Goal: Task Accomplishment & Management: Complete application form

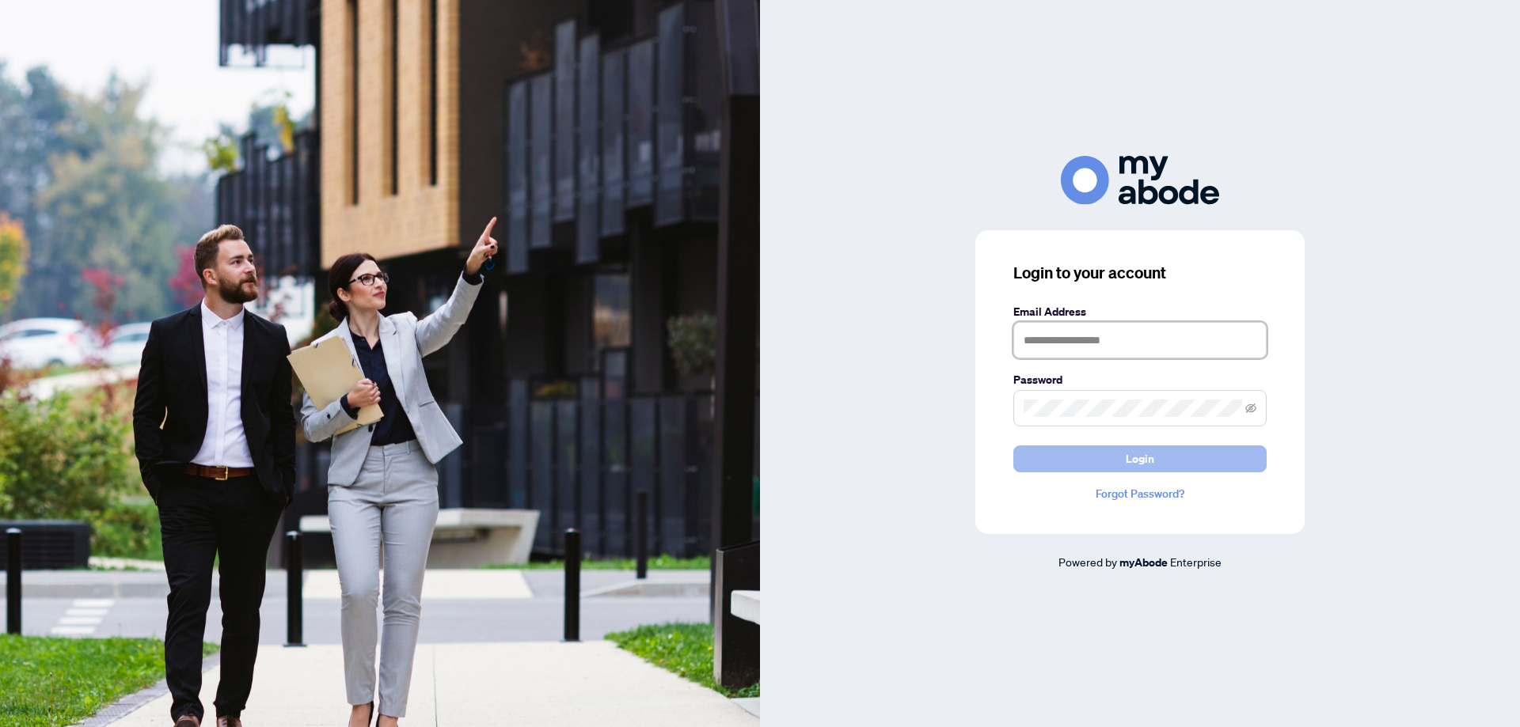
type input "**********"
click at [1157, 453] on button "Login" at bounding box center [1139, 459] width 253 height 27
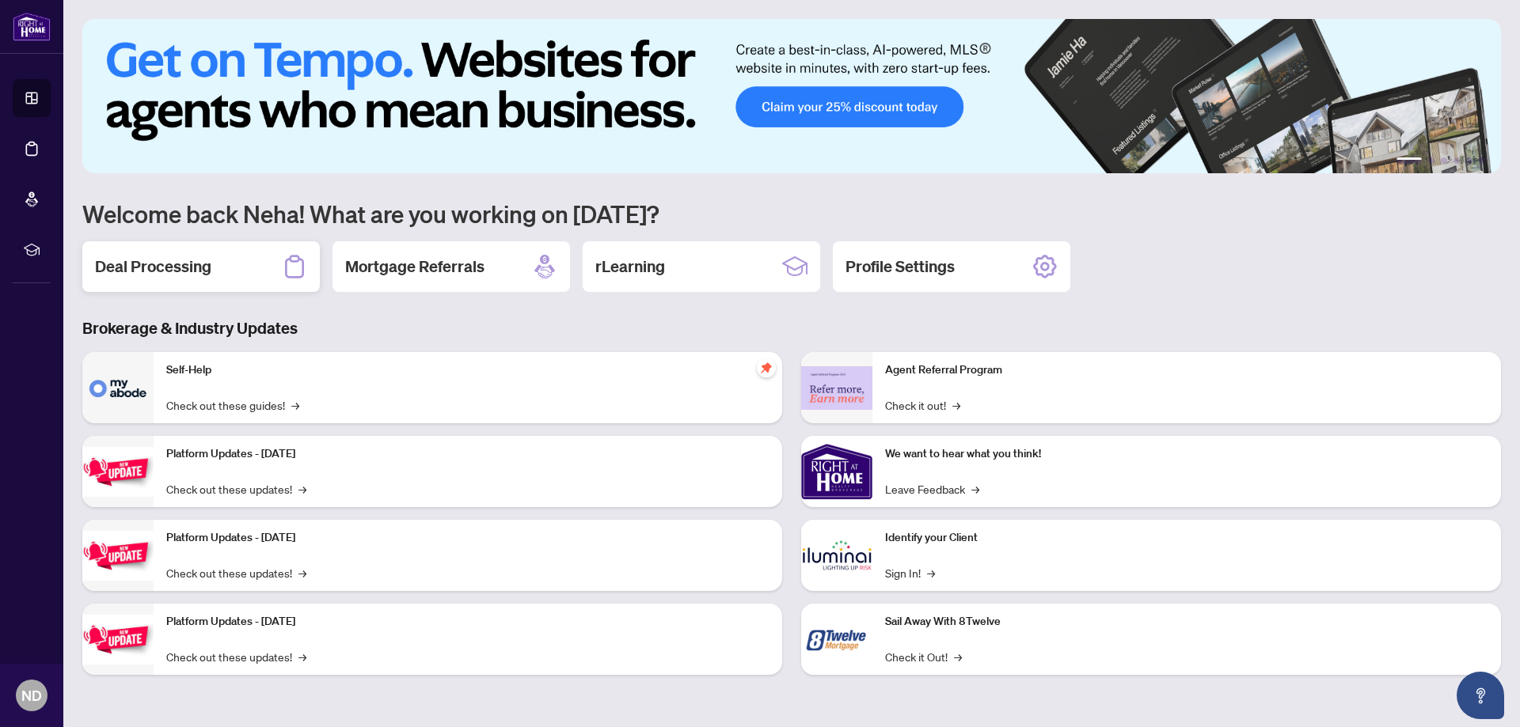
click at [144, 263] on h2 "Deal Processing" at bounding box center [153, 267] width 116 height 22
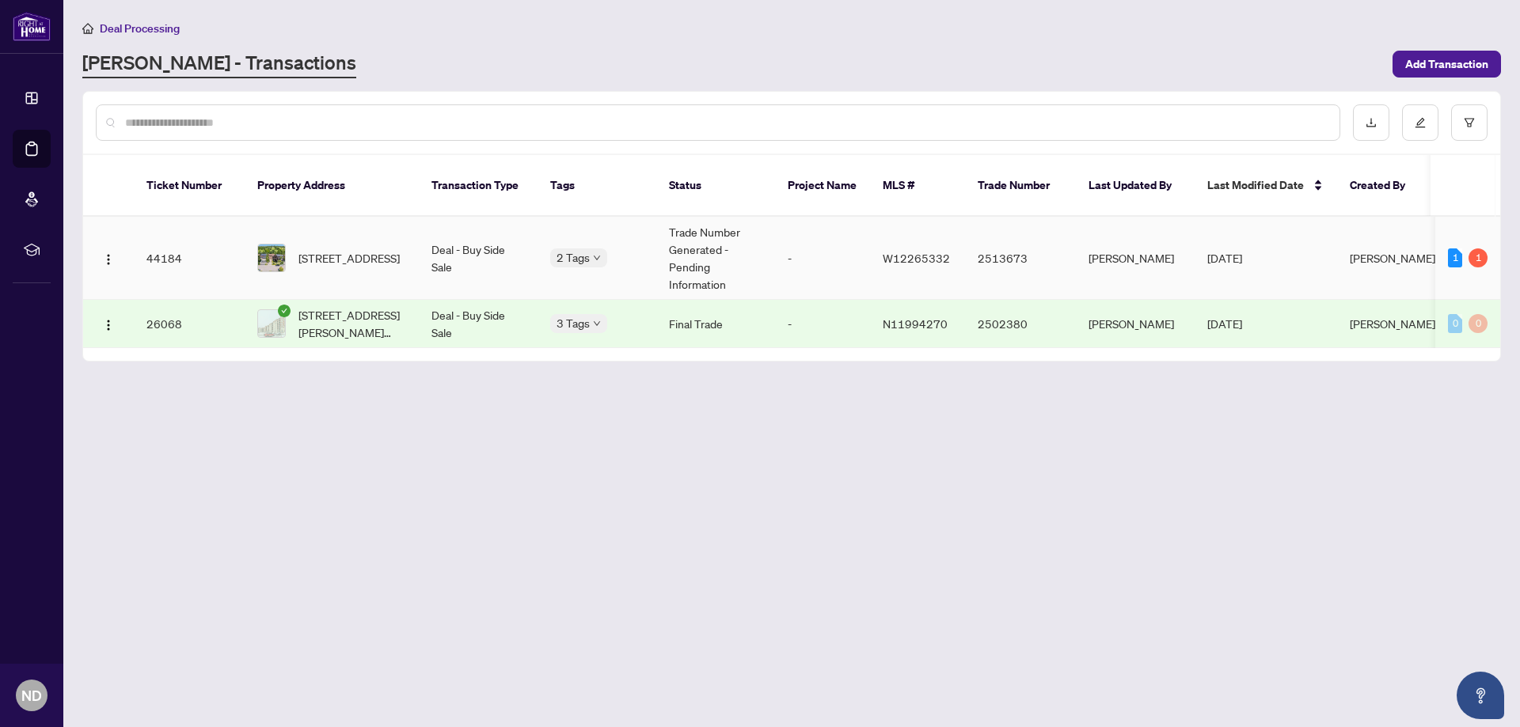
click at [344, 249] on span "[STREET_ADDRESS]" at bounding box center [348, 257] width 101 height 17
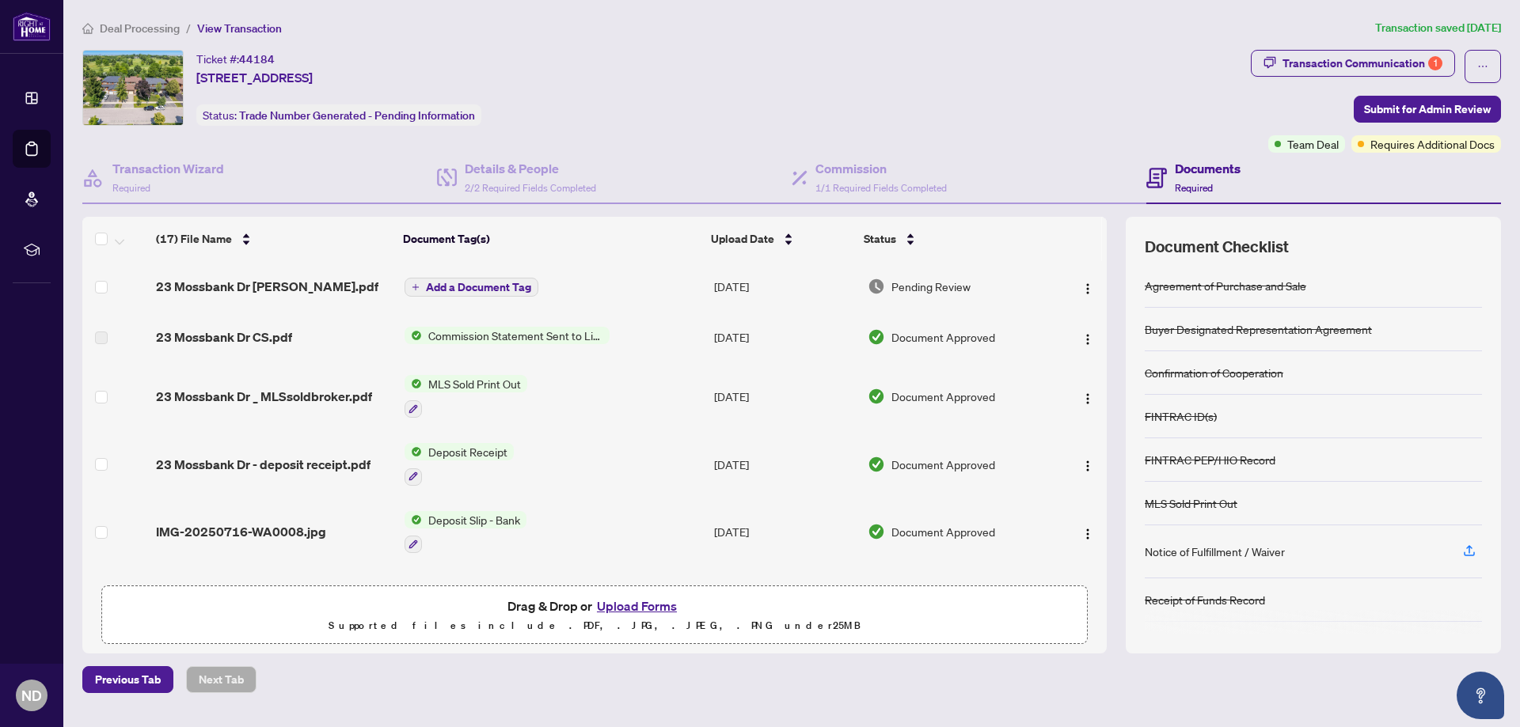
click at [639, 606] on button "Upload Forms" at bounding box center [636, 606] width 89 height 21
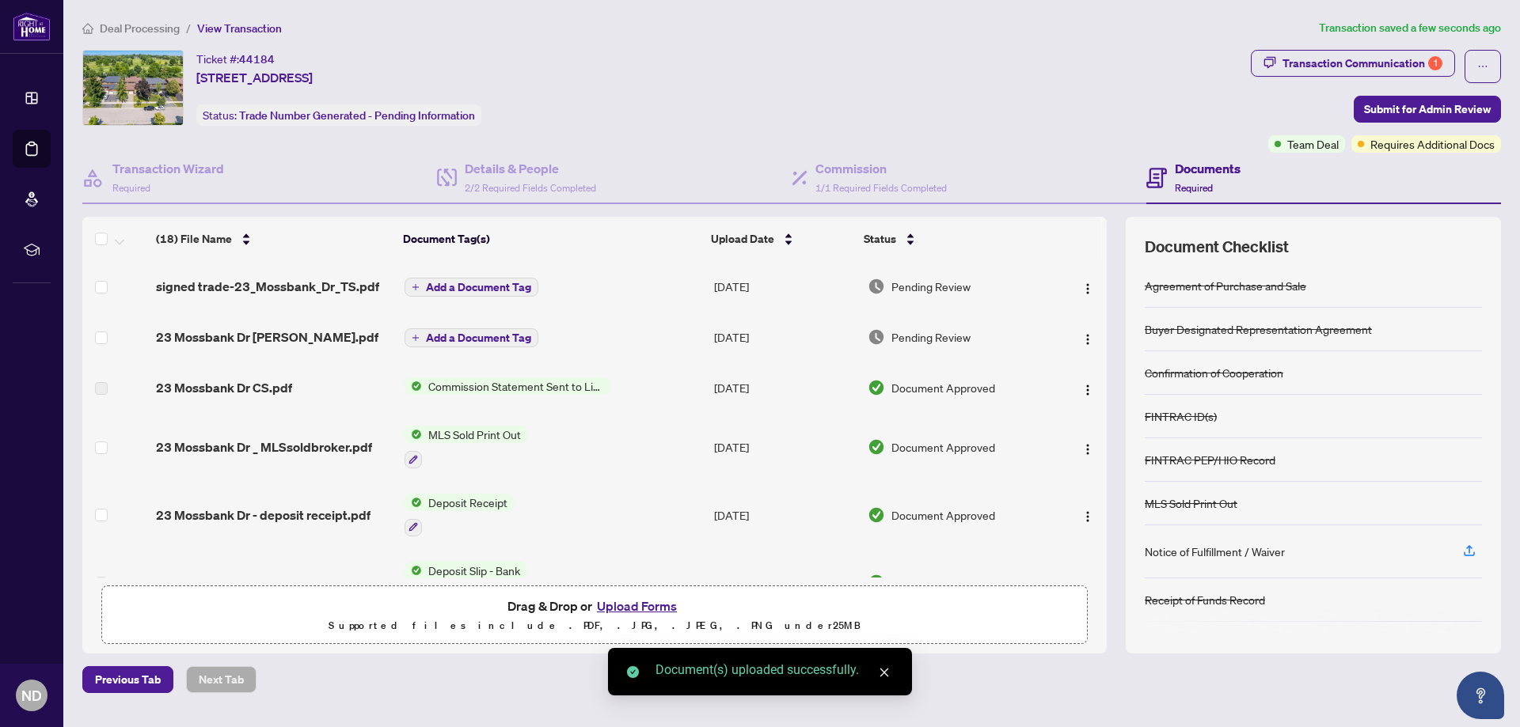
click at [475, 287] on span "Add a Document Tag" at bounding box center [478, 287] width 105 height 11
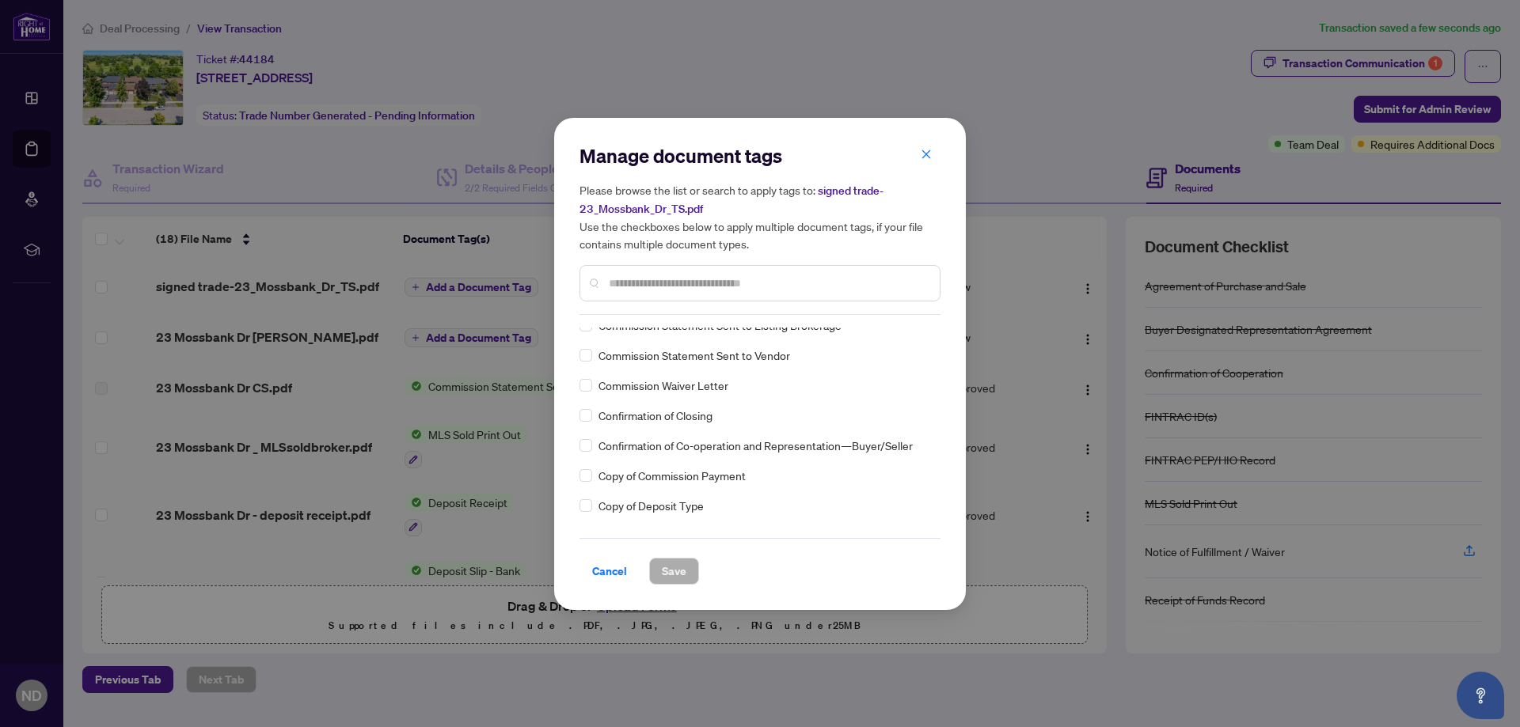
scroll to position [1346, 0]
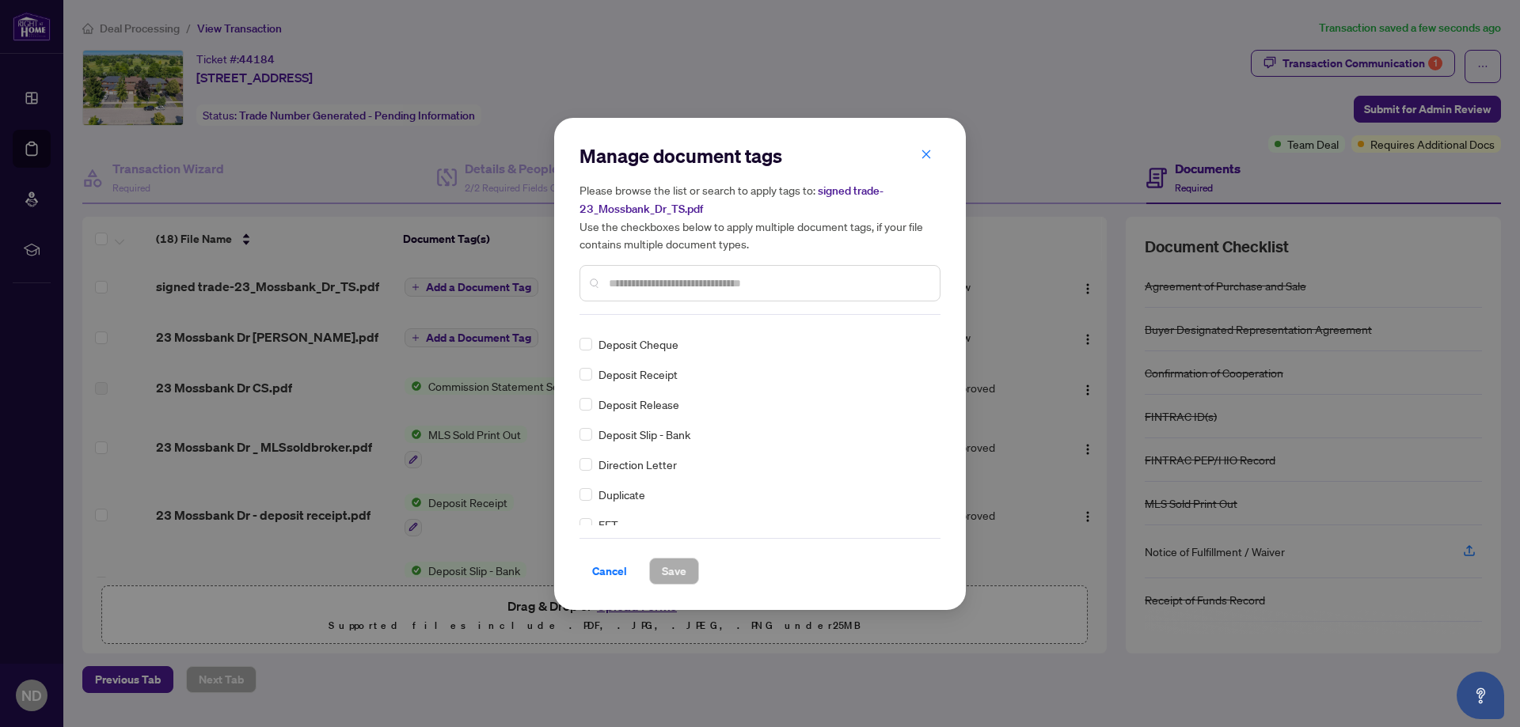
click at [688, 284] on input "text" at bounding box center [768, 283] width 318 height 17
type input "*****"
click at [681, 573] on span "Save" at bounding box center [674, 571] width 25 height 25
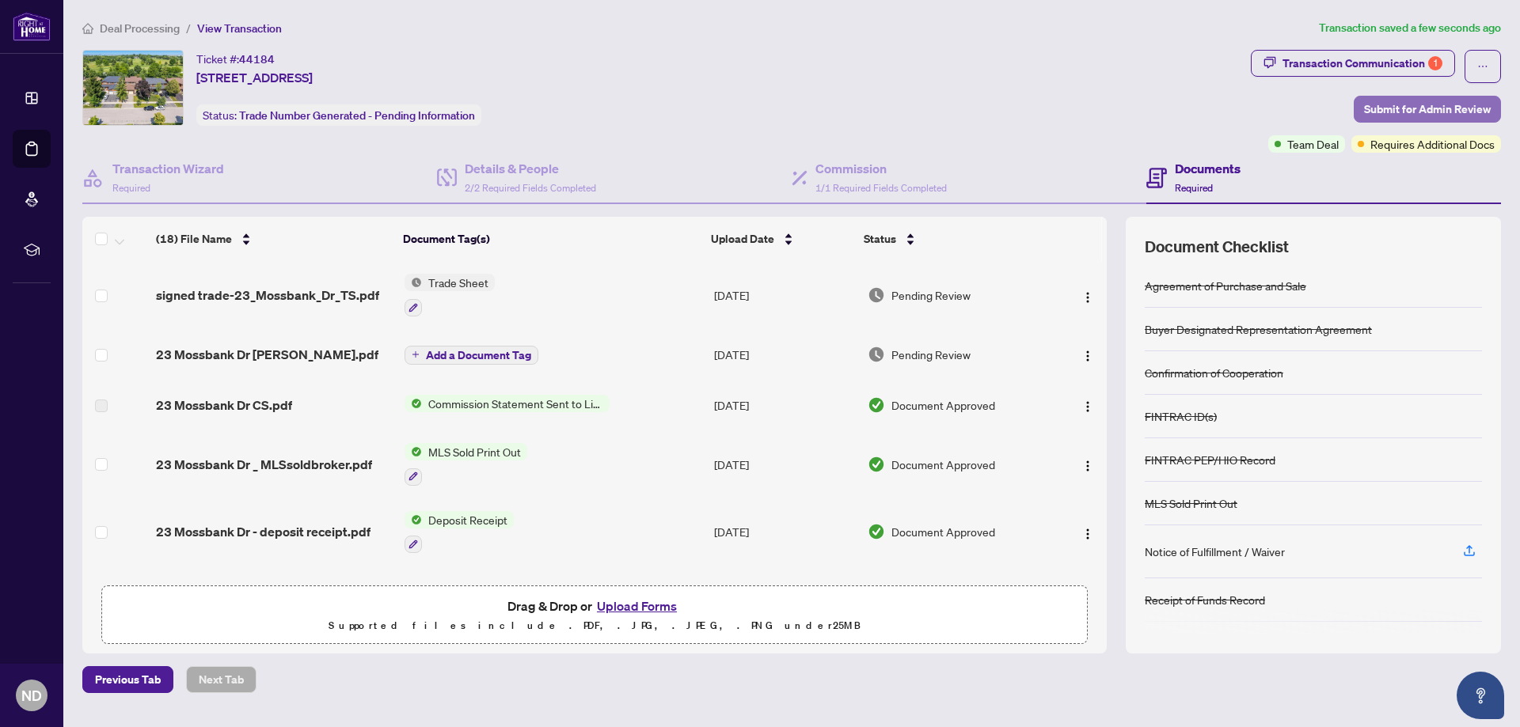
click at [1396, 108] on span "Submit for Admin Review" at bounding box center [1427, 109] width 127 height 25
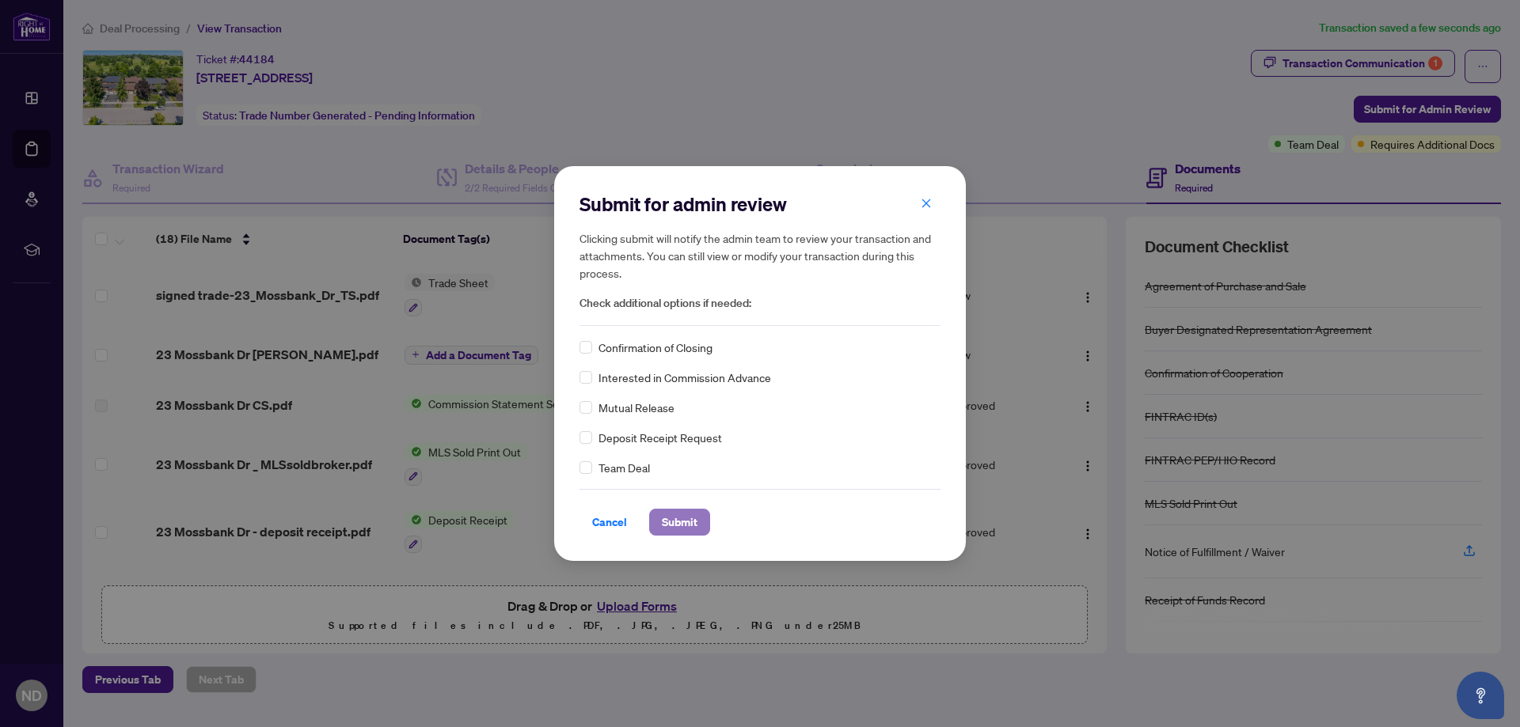
click at [688, 526] on span "Submit" at bounding box center [680, 522] width 36 height 25
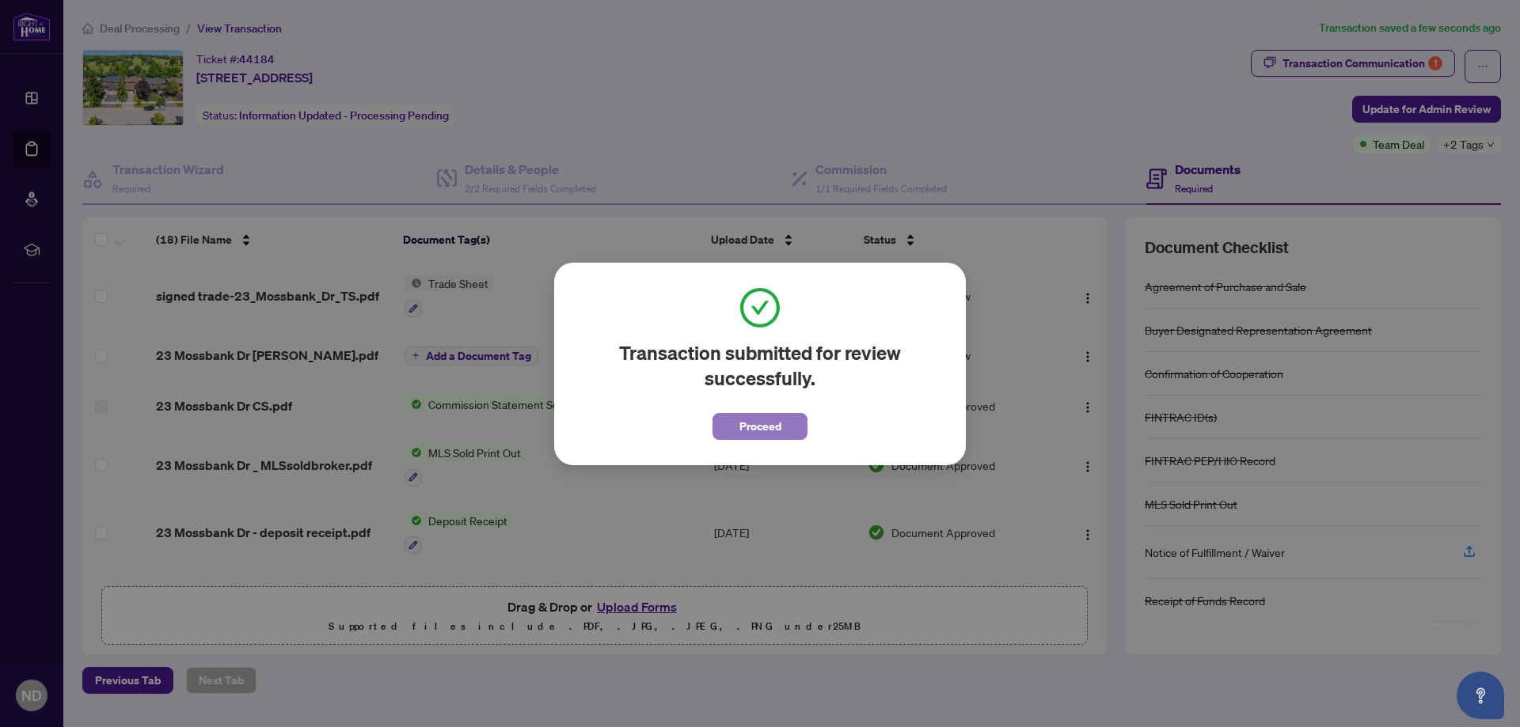
click at [778, 430] on span "Proceed" at bounding box center [760, 426] width 42 height 25
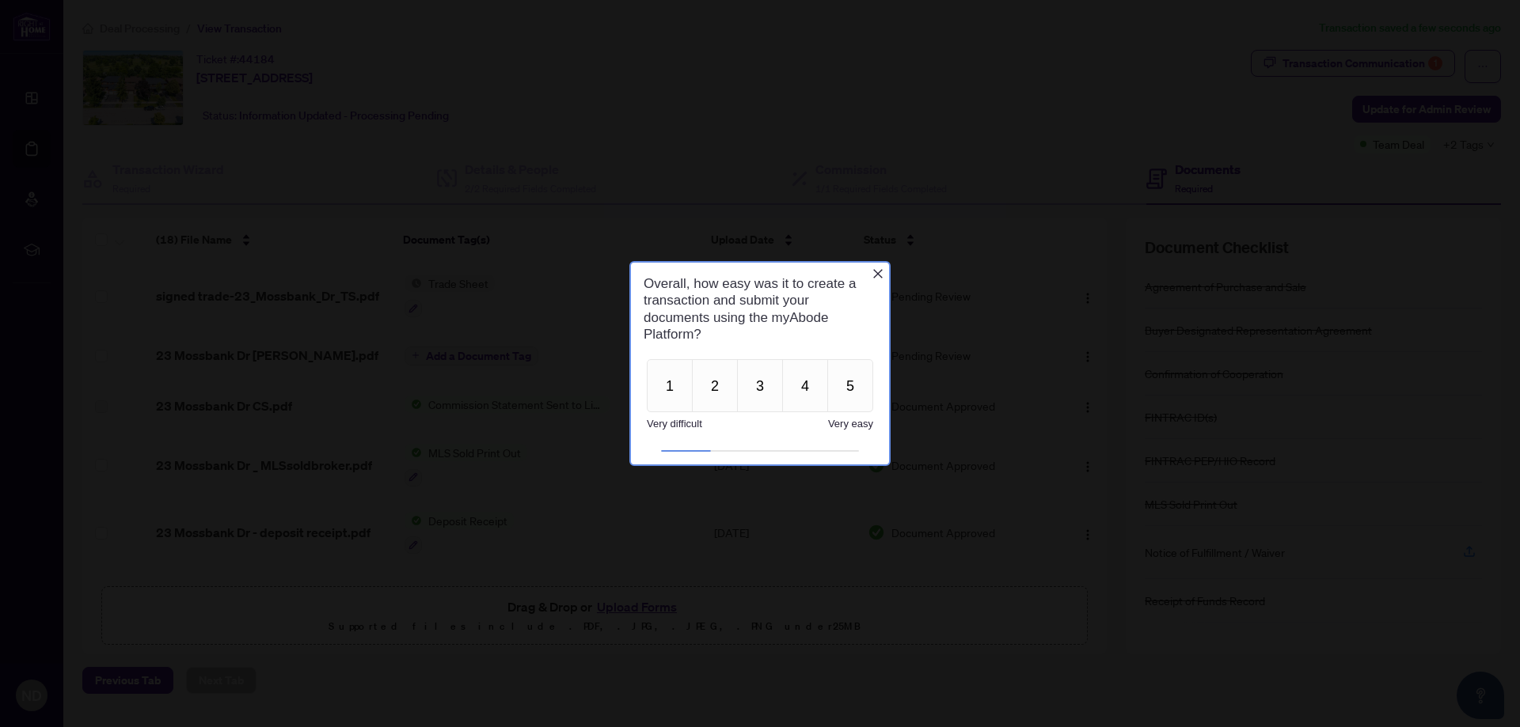
click at [877, 273] on icon "Close button" at bounding box center [877, 273] width 9 height 9
